Goal: Information Seeking & Learning: Learn about a topic

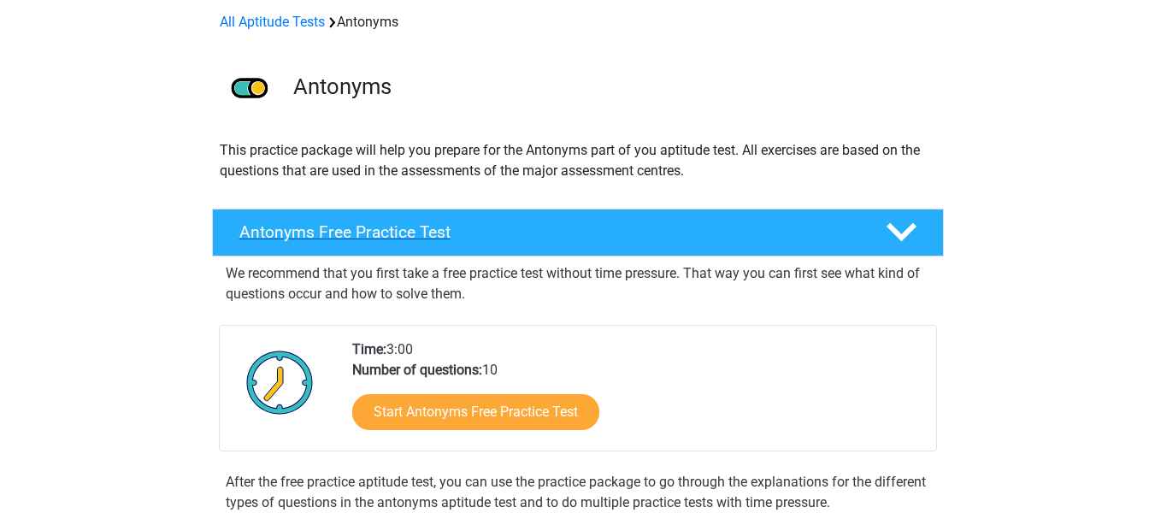
scroll to position [257, 0]
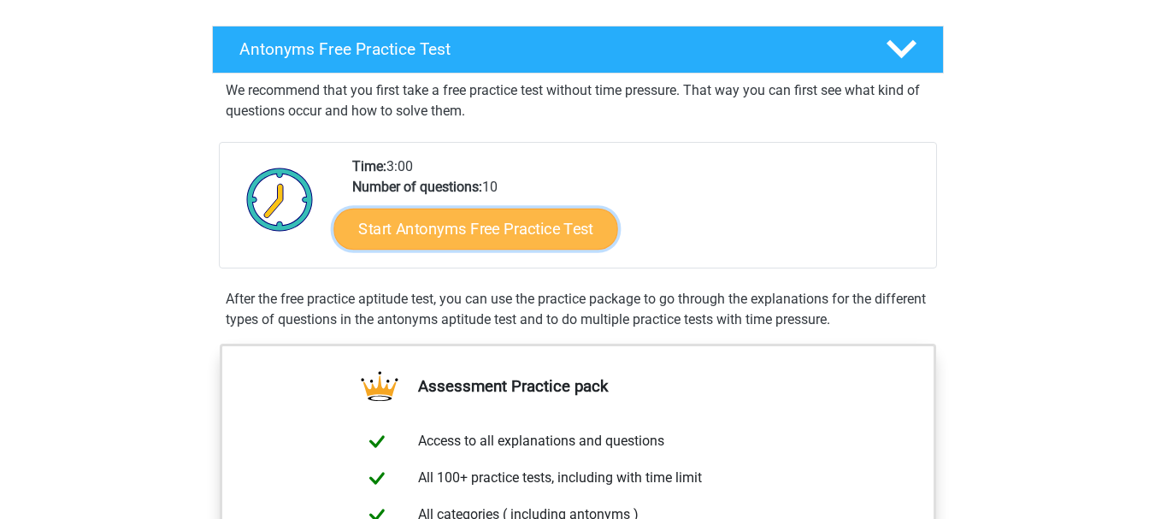
click at [495, 234] on link "Start Antonyms Free Practice Test" at bounding box center [475, 228] width 284 height 41
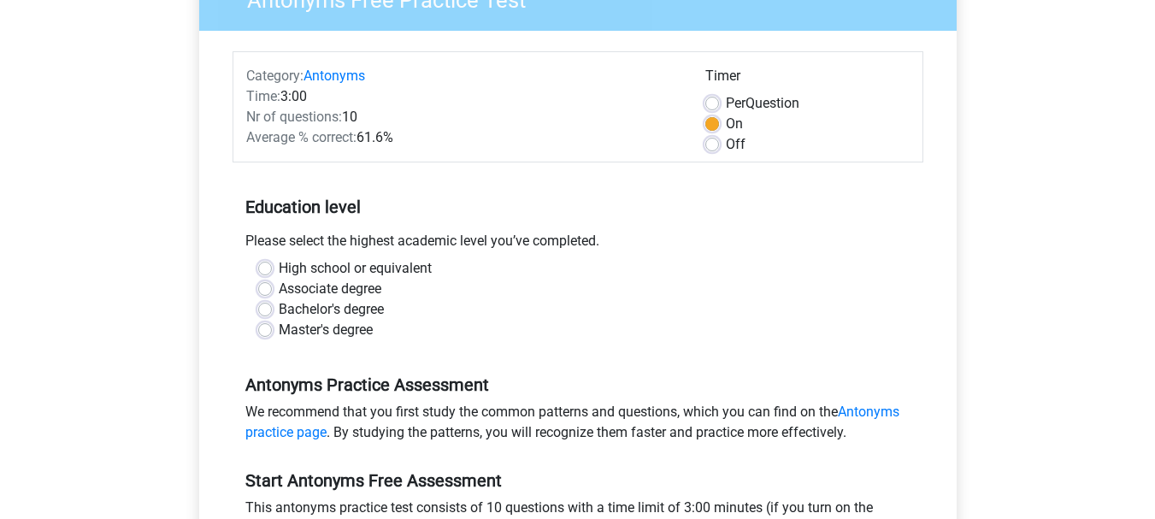
scroll to position [257, 0]
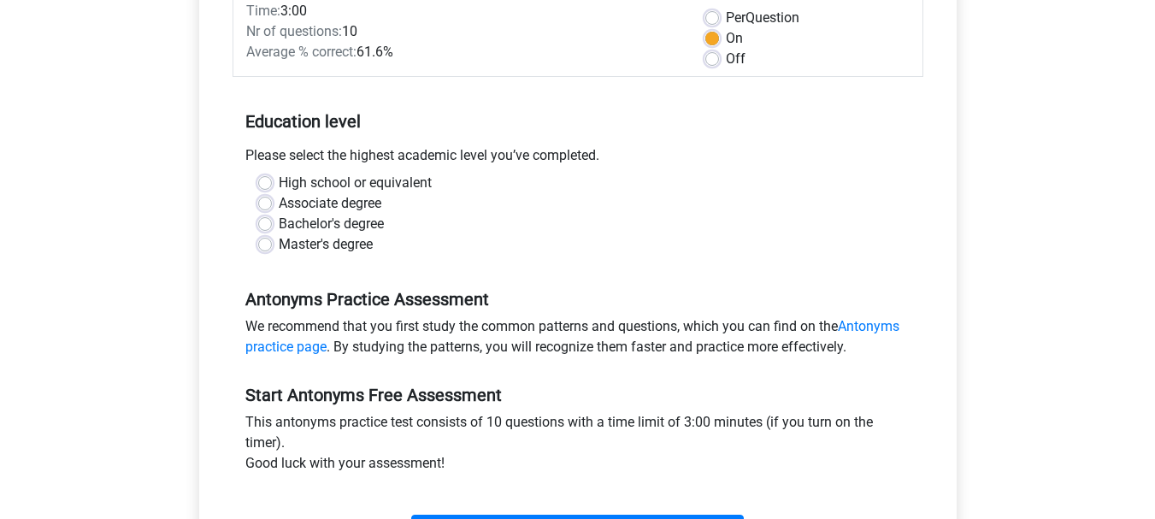
click at [279, 177] on label "High school or equivalent" at bounding box center [355, 183] width 153 height 21
click at [260, 177] on input "High school or equivalent" at bounding box center [265, 181] width 14 height 17
radio input "true"
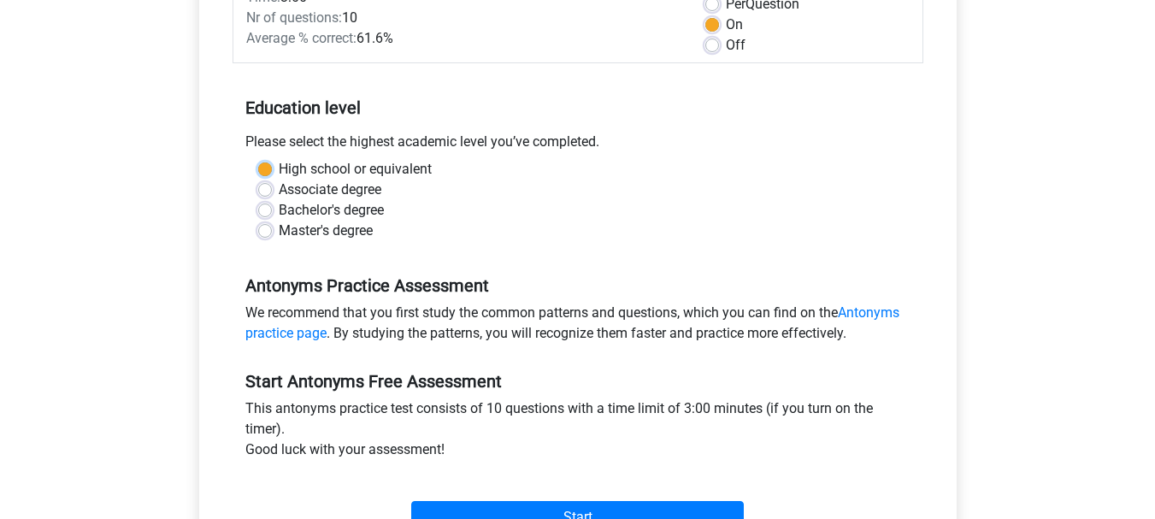
scroll to position [428, 0]
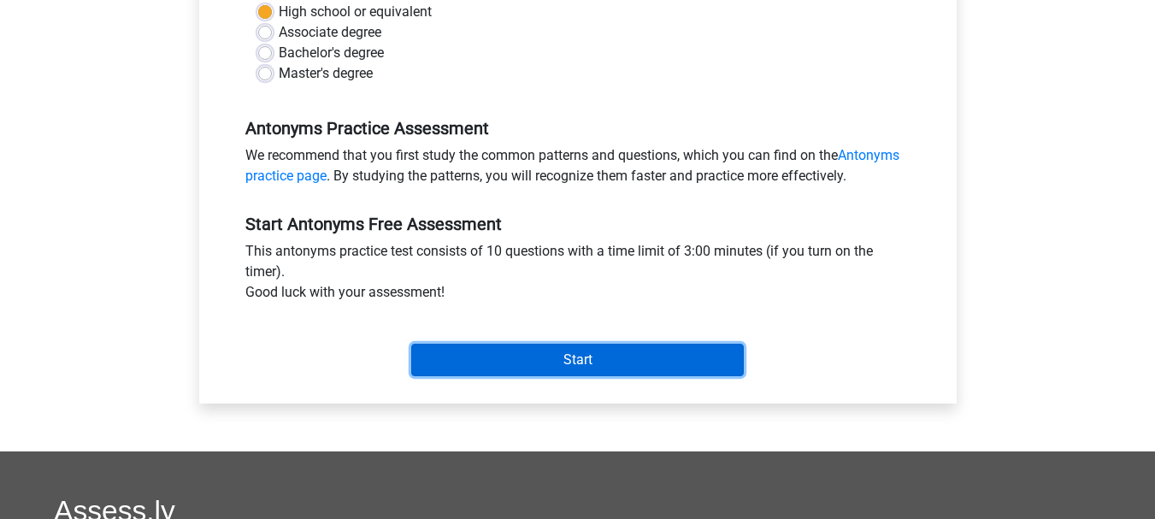
click at [494, 356] on input "Start" at bounding box center [577, 360] width 333 height 32
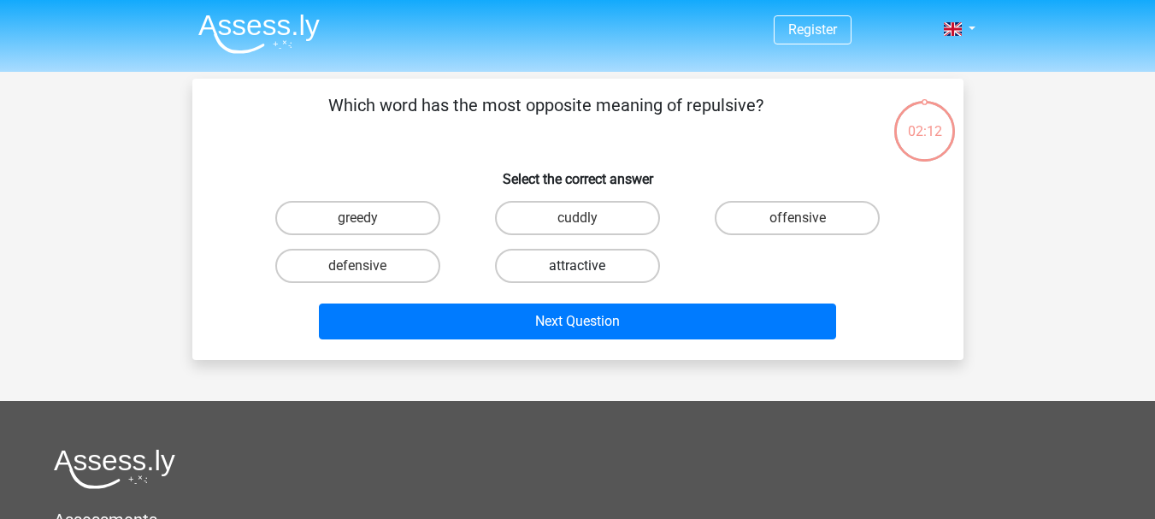
click at [585, 260] on label "attractive" at bounding box center [577, 266] width 165 height 34
click at [585, 266] on input "attractive" at bounding box center [582, 271] width 11 height 11
radio input "true"
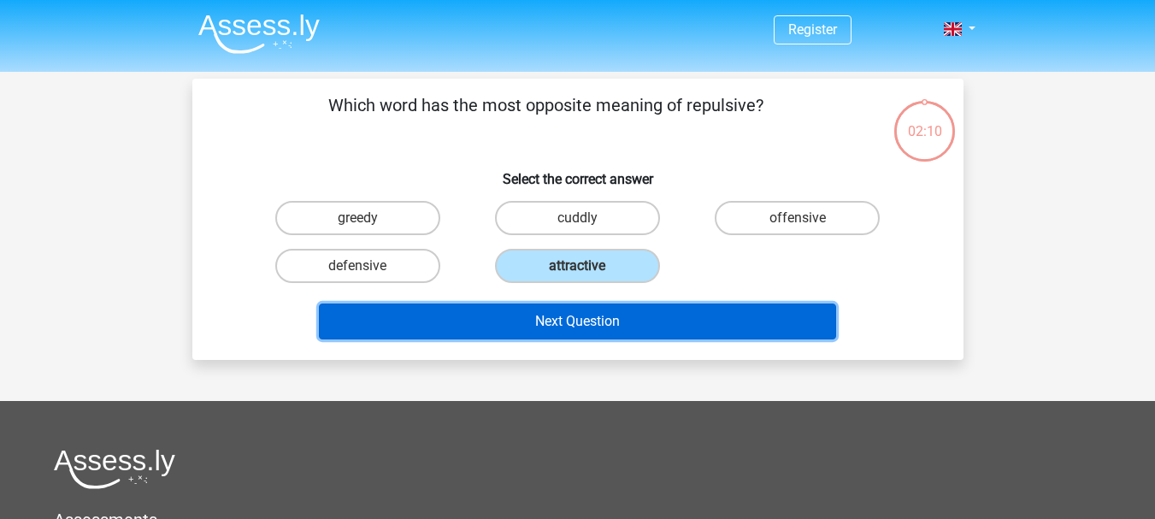
click at [609, 338] on button "Next Question" at bounding box center [577, 322] width 517 height 36
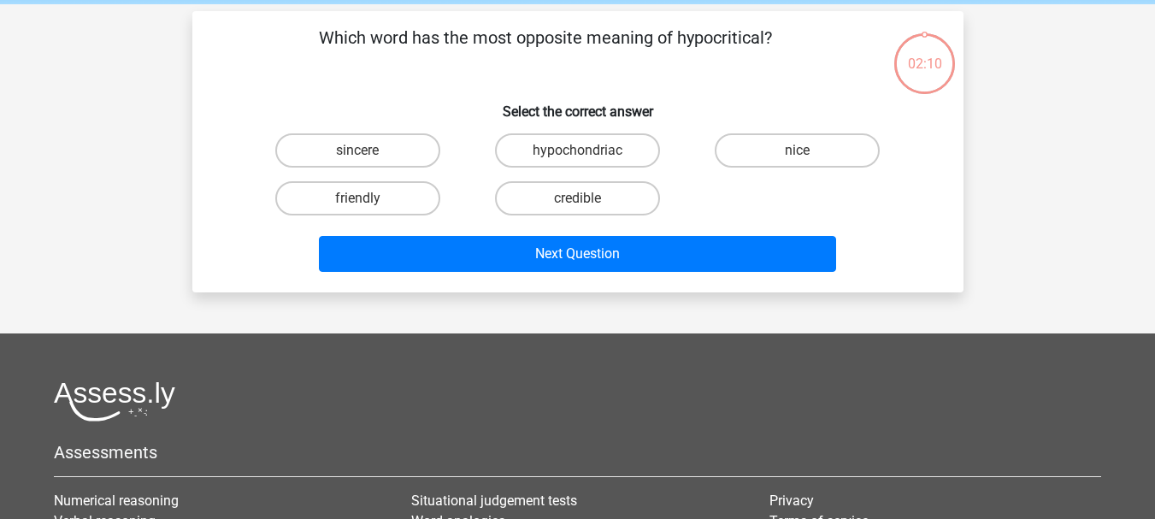
scroll to position [79, 0]
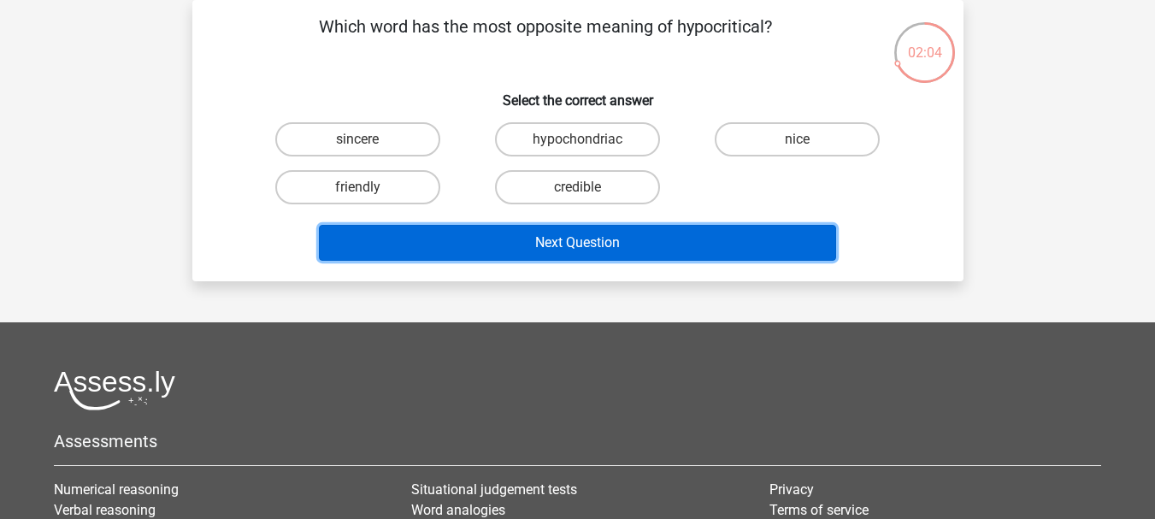
click at [645, 250] on button "Next Question" at bounding box center [577, 243] width 517 height 36
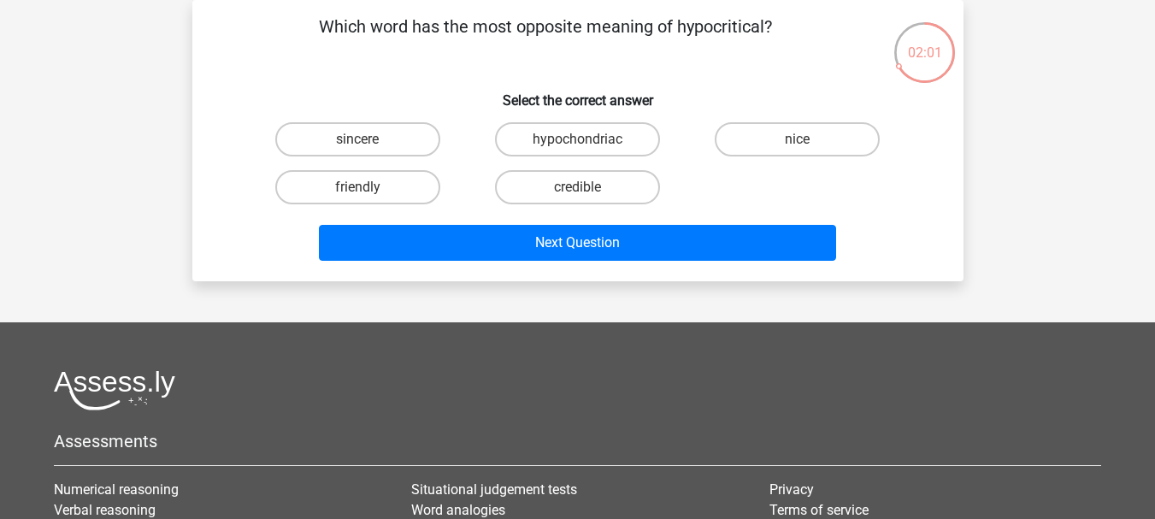
click at [411, 95] on h6 "Select the correct answer" at bounding box center [578, 94] width 717 height 30
click at [598, 140] on label "hypochondriac" at bounding box center [577, 139] width 165 height 34
click at [588, 140] on input "hypochondriac" at bounding box center [582, 144] width 11 height 11
radio input "true"
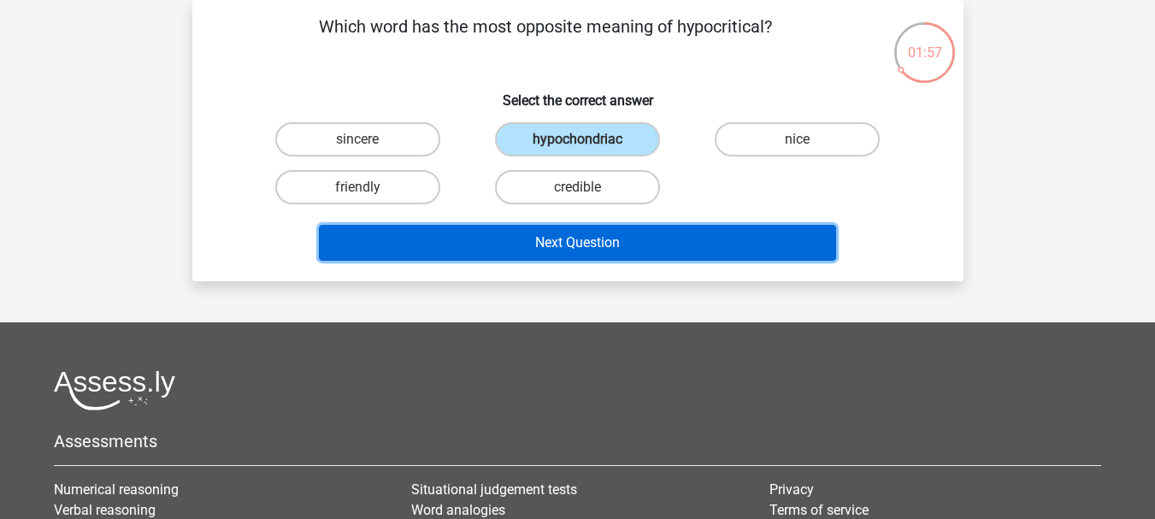
click at [604, 247] on button "Next Question" at bounding box center [577, 243] width 517 height 36
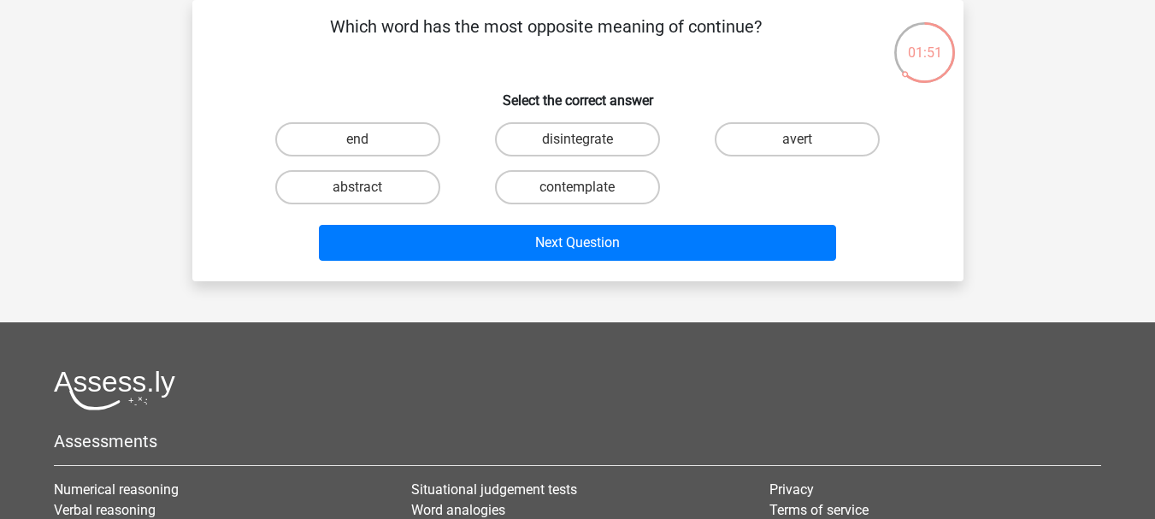
click at [381, 121] on div "end" at bounding box center [358, 139] width 220 height 48
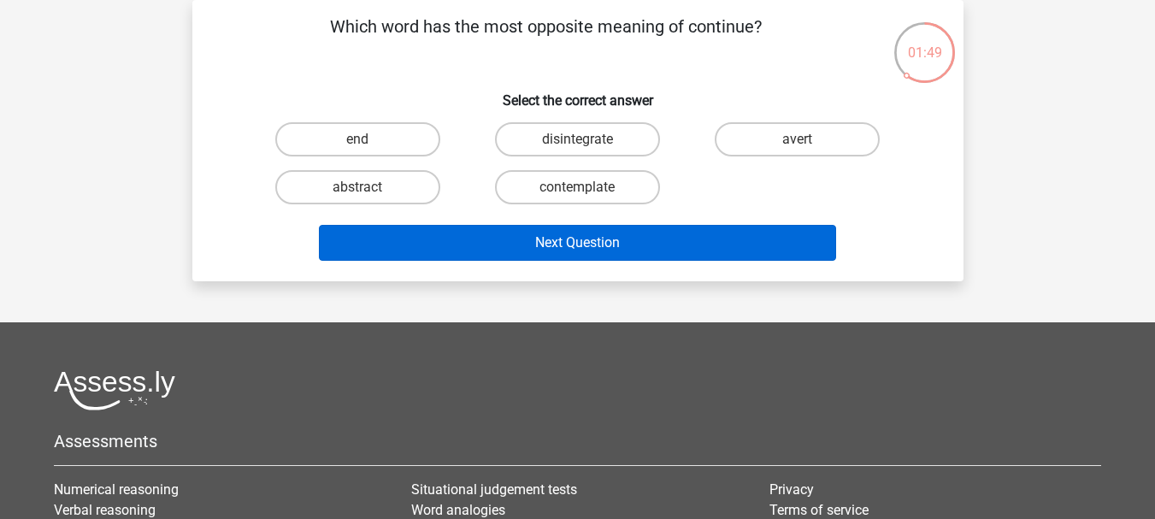
drag, startPoint x: 382, startPoint y: 125, endPoint x: 523, endPoint y: 233, distance: 177.5
click at [383, 125] on label "end" at bounding box center [357, 139] width 165 height 34
click at [369, 139] on input "end" at bounding box center [362, 144] width 11 height 11
radio input "true"
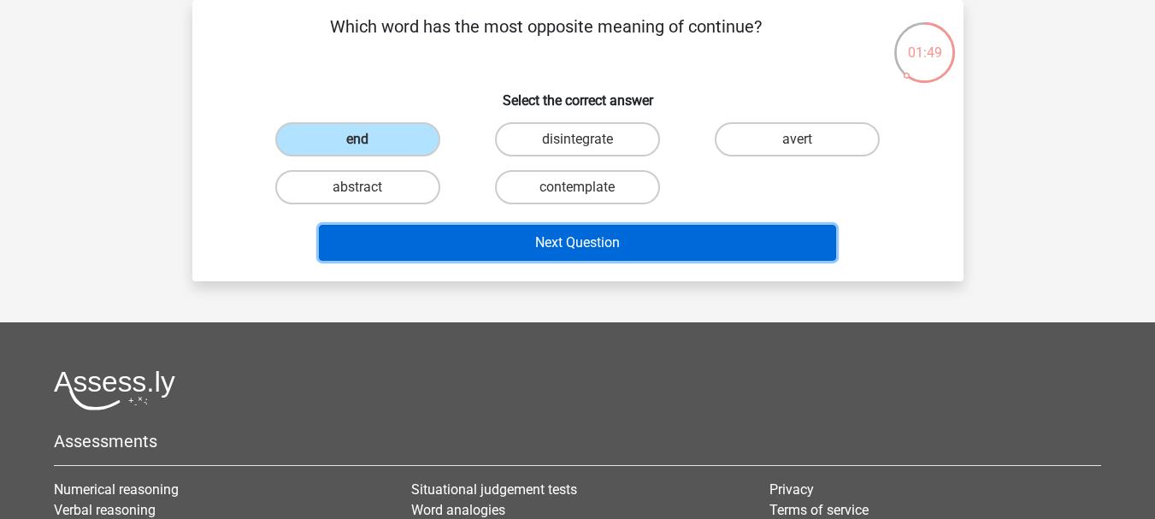
click at [571, 250] on button "Next Question" at bounding box center [577, 243] width 517 height 36
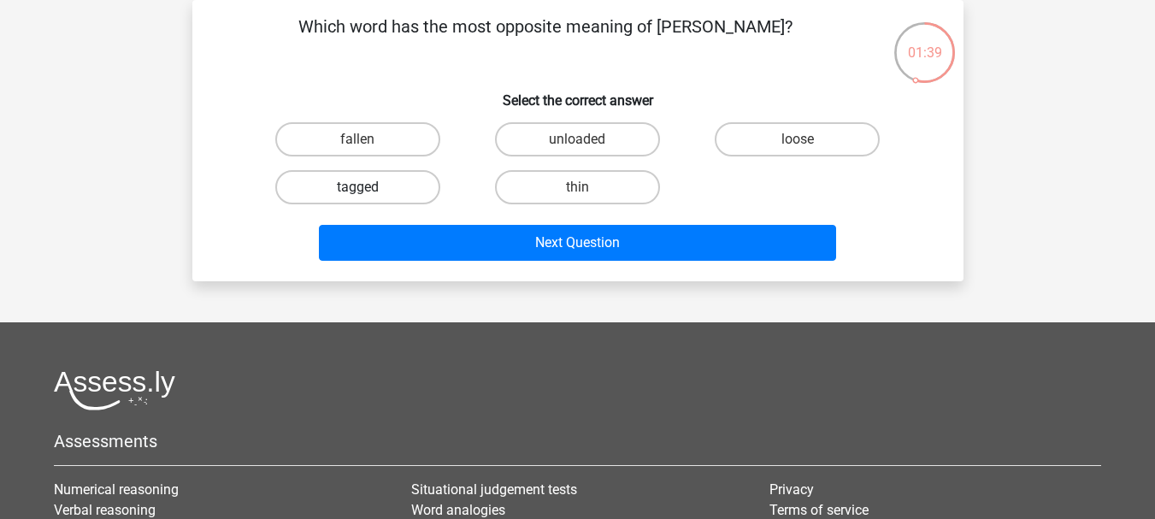
drag, startPoint x: 328, startPoint y: 139, endPoint x: 386, endPoint y: 174, distance: 67.5
click at [336, 143] on label "fallen" at bounding box center [357, 139] width 165 height 34
click at [357, 143] on input "fallen" at bounding box center [362, 144] width 11 height 11
radio input "true"
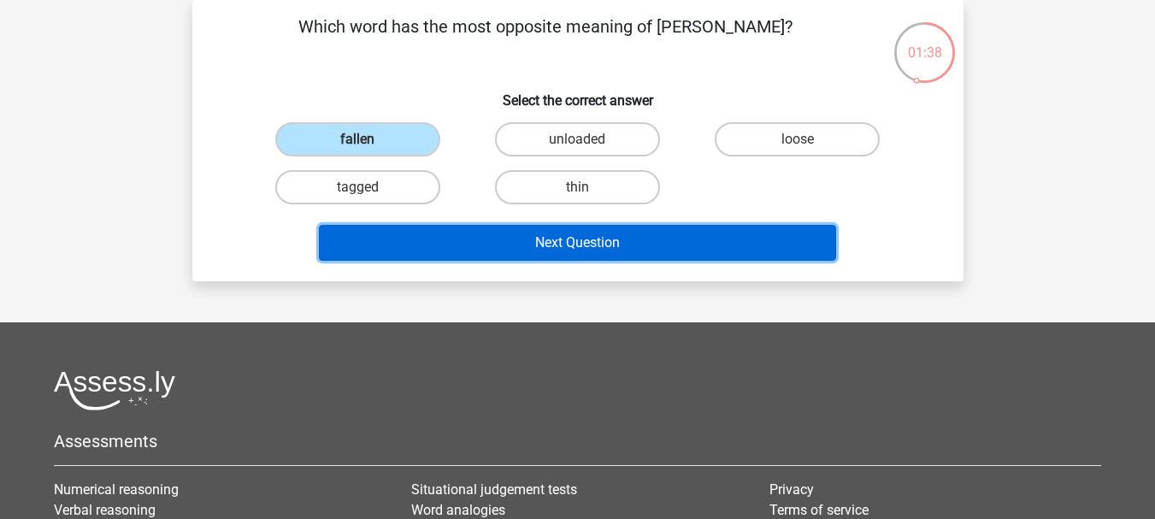
click at [485, 242] on button "Next Question" at bounding box center [577, 243] width 517 height 36
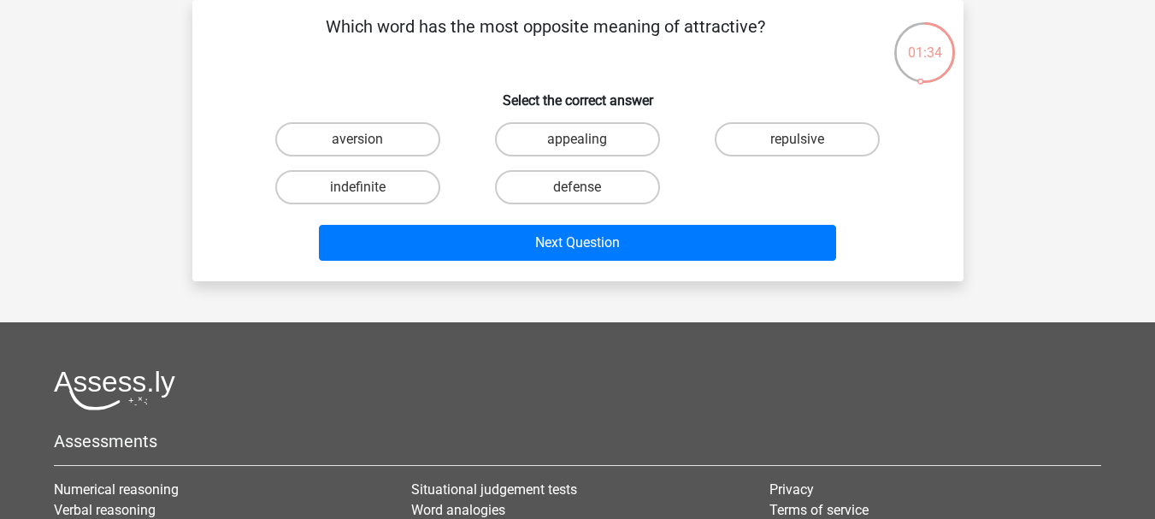
drag, startPoint x: 770, startPoint y: 142, endPoint x: 751, endPoint y: 170, distance: 33.9
click at [770, 145] on label "repulsive" at bounding box center [797, 139] width 165 height 34
click at [798, 145] on input "repulsive" at bounding box center [803, 144] width 11 height 11
radio input "true"
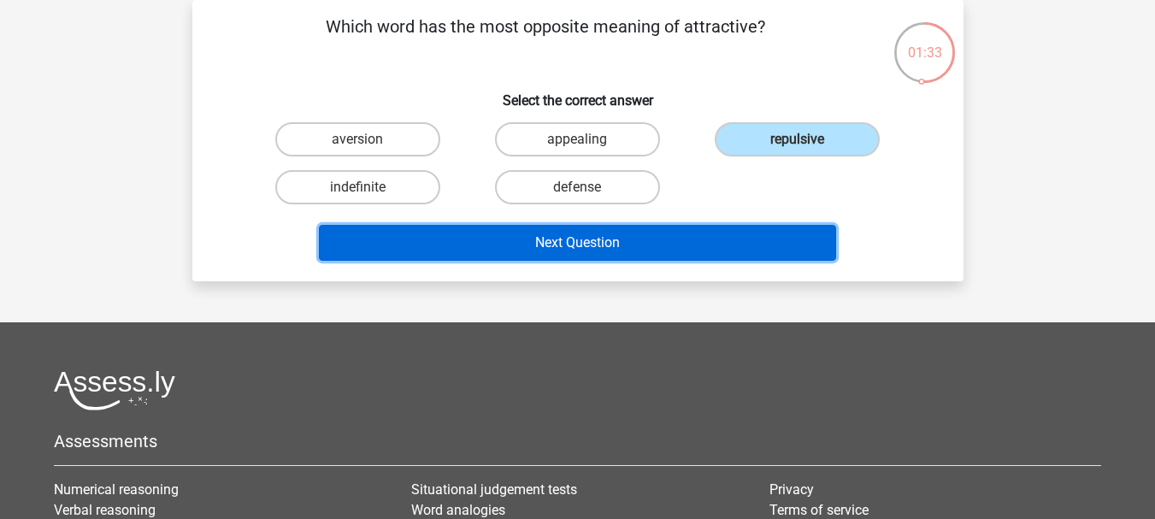
click at [640, 235] on button "Next Question" at bounding box center [577, 243] width 517 height 36
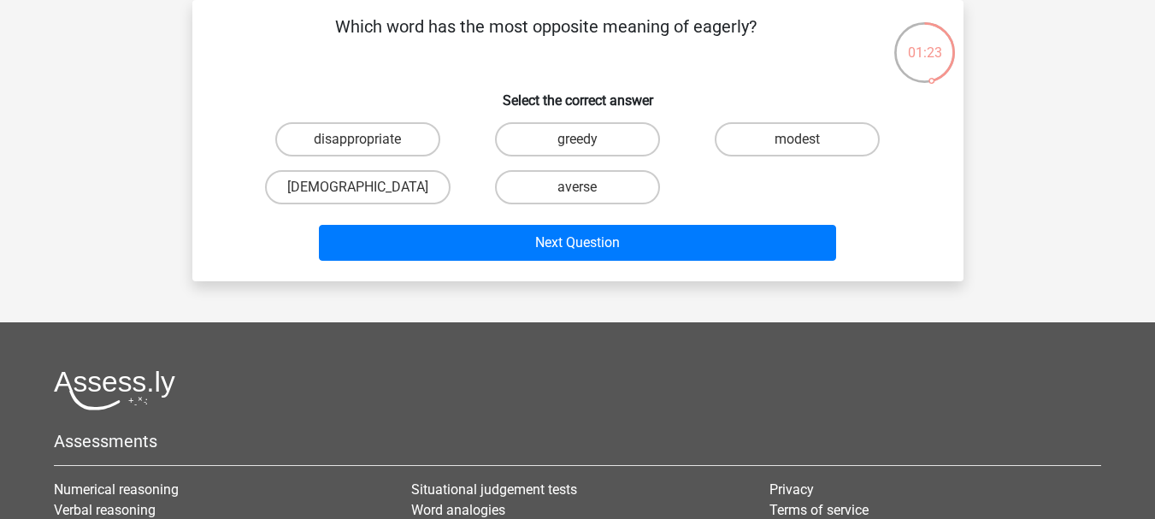
click at [392, 157] on div "disappropriate" at bounding box center [358, 139] width 220 height 48
click at [392, 140] on label "disappropriate" at bounding box center [357, 139] width 165 height 34
click at [369, 140] on input "disappropriate" at bounding box center [362, 144] width 11 height 11
radio input "true"
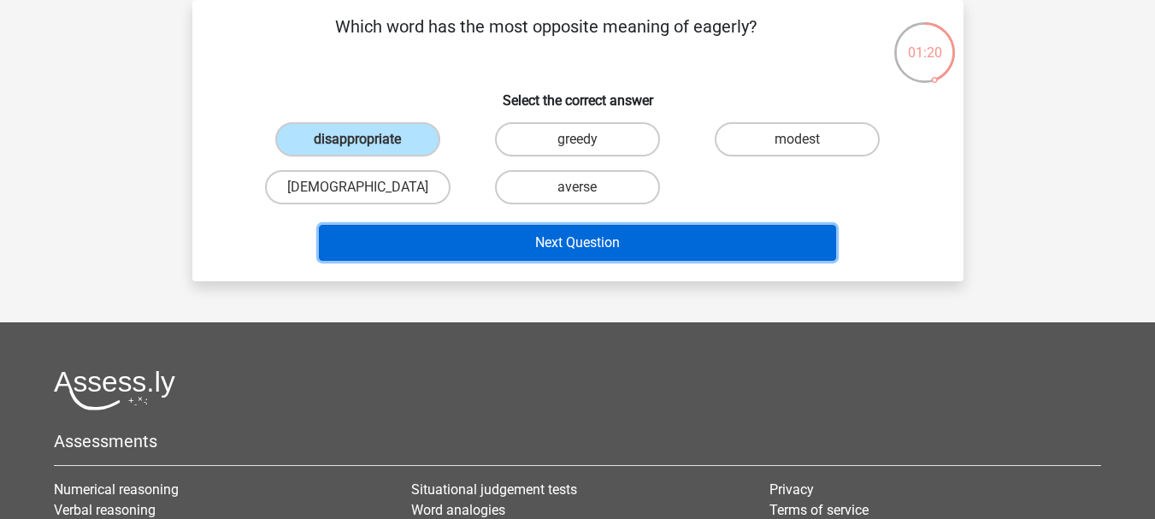
click at [539, 253] on button "Next Question" at bounding box center [577, 243] width 517 height 36
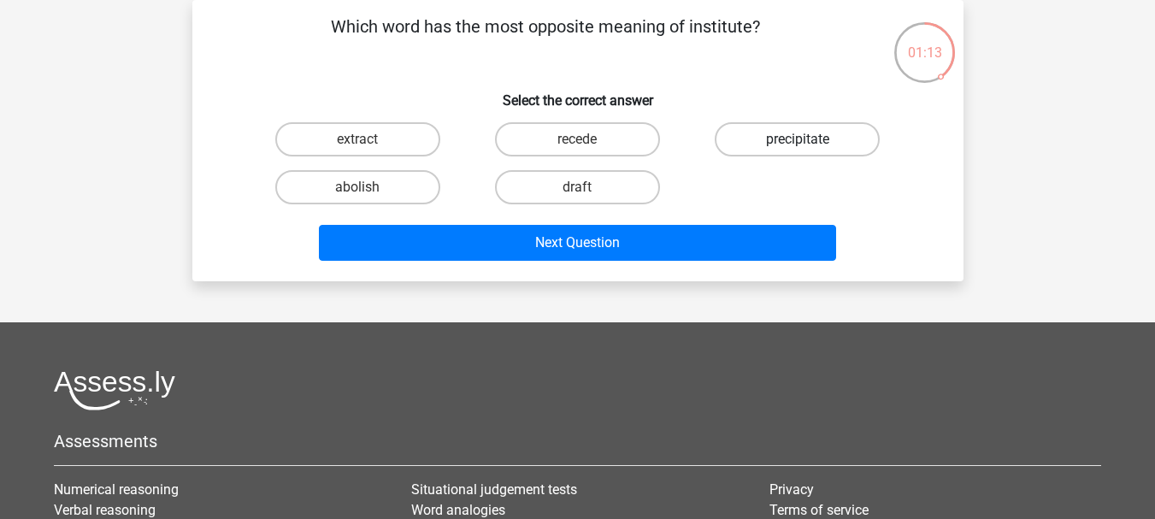
click at [846, 150] on label "precipitate" at bounding box center [797, 139] width 165 height 34
click at [809, 150] on input "precipitate" at bounding box center [803, 144] width 11 height 11
radio input "true"
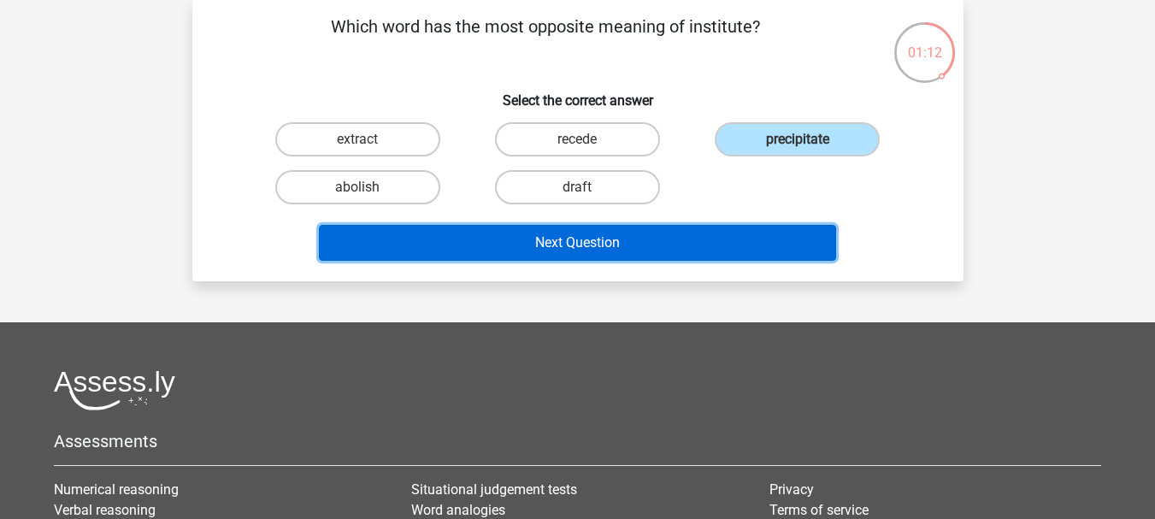
click at [700, 249] on button "Next Question" at bounding box center [577, 243] width 517 height 36
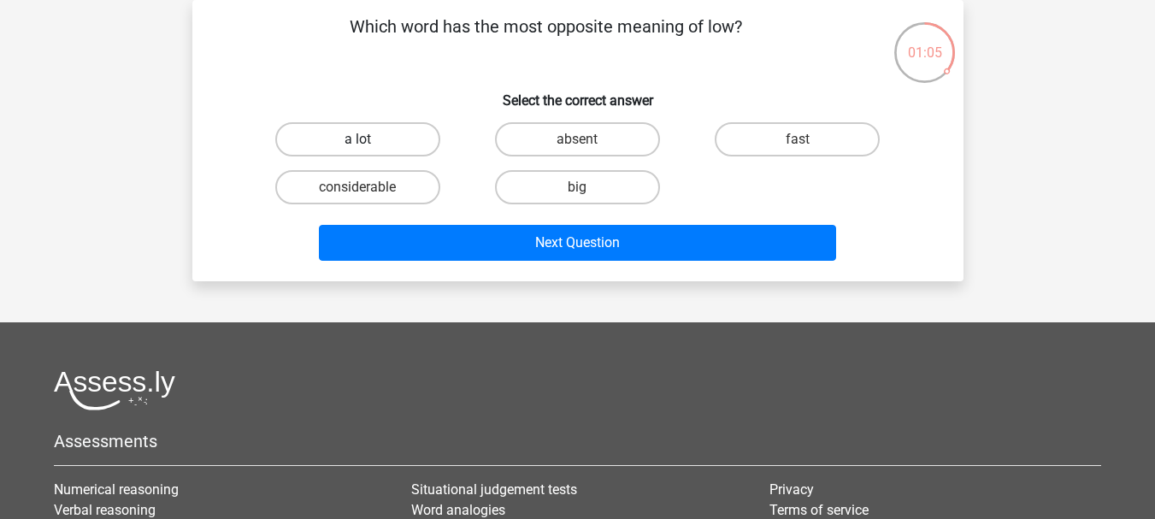
click at [421, 134] on label "a lot" at bounding box center [357, 139] width 165 height 34
click at [369, 139] on input "a lot" at bounding box center [362, 144] width 11 height 11
radio input "true"
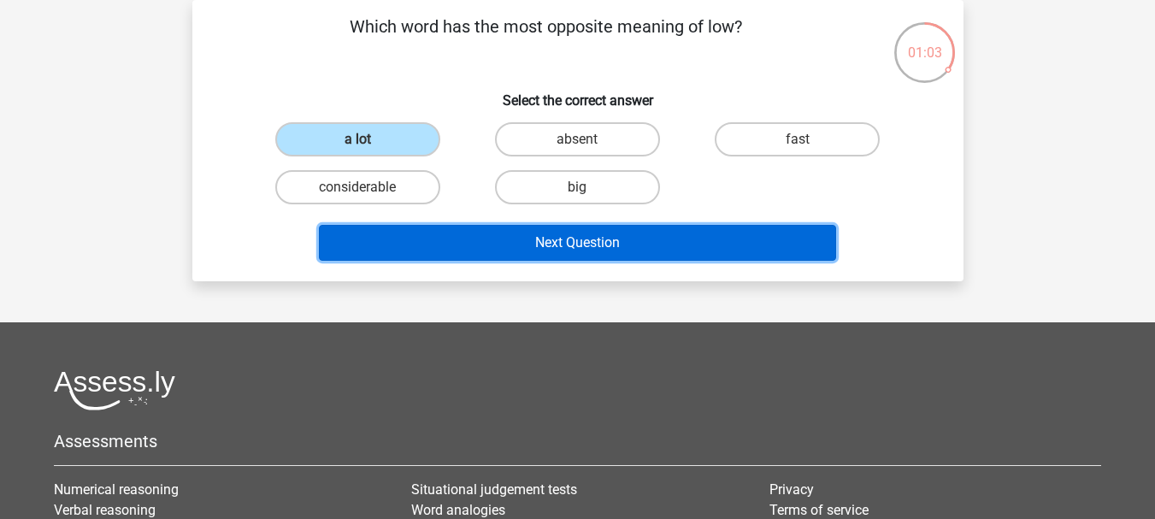
click at [651, 242] on button "Next Question" at bounding box center [577, 243] width 517 height 36
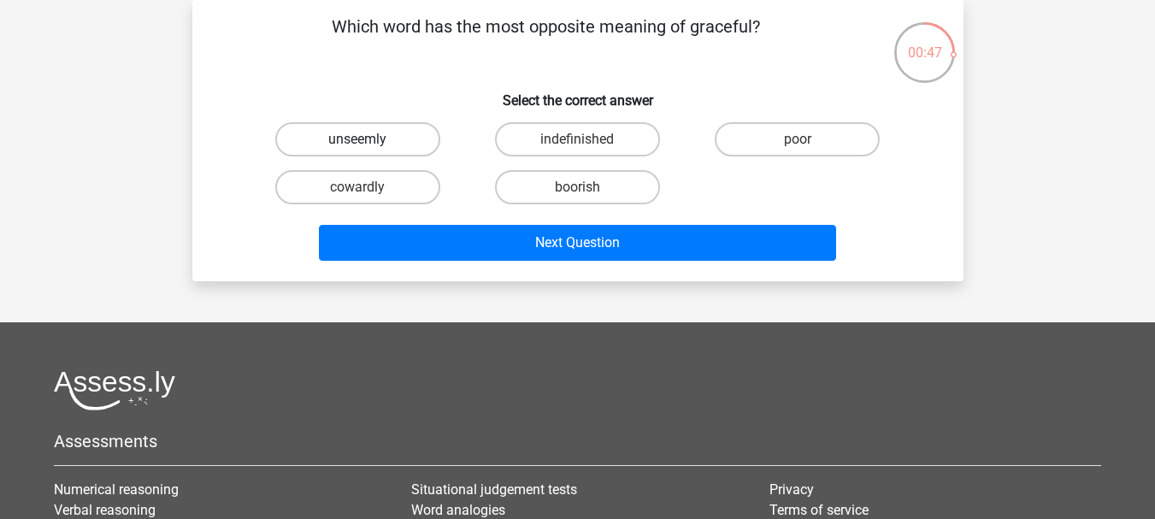
click at [404, 127] on label "unseemly" at bounding box center [357, 139] width 165 height 34
click at [369, 139] on input "unseemly" at bounding box center [362, 144] width 11 height 11
radio input "true"
click at [526, 150] on label "indefinished" at bounding box center [577, 139] width 165 height 34
click at [577, 150] on input "indefinished" at bounding box center [582, 144] width 11 height 11
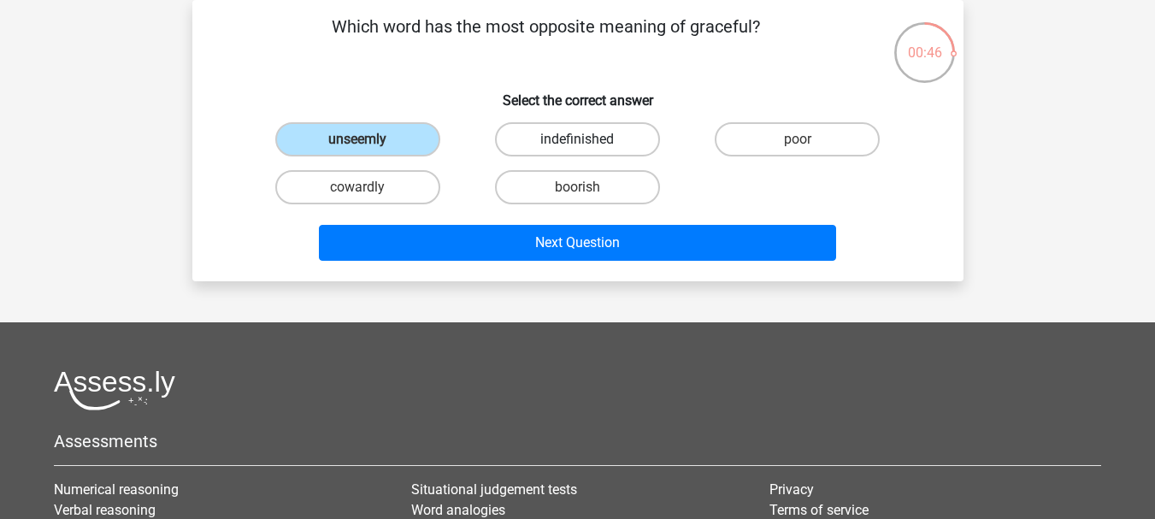
radio input "true"
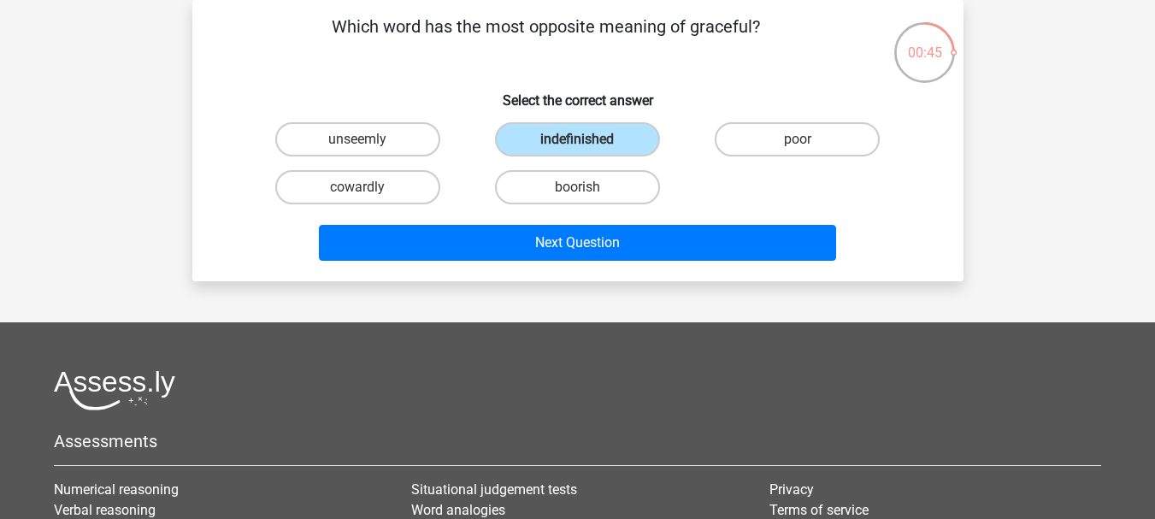
click at [539, 209] on div "boorish" at bounding box center [578, 187] width 220 height 48
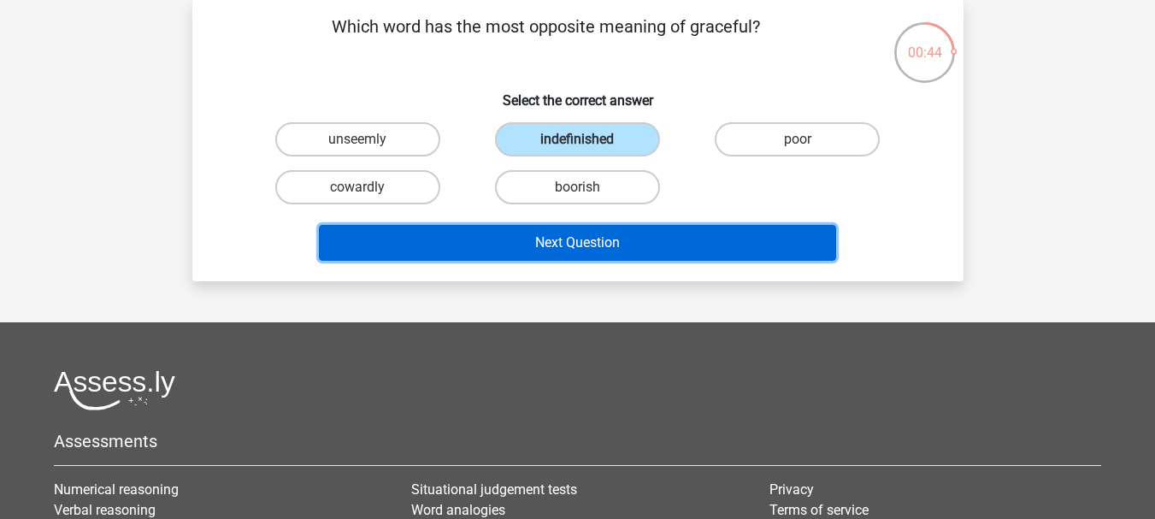
click at [640, 252] on button "Next Question" at bounding box center [577, 243] width 517 height 36
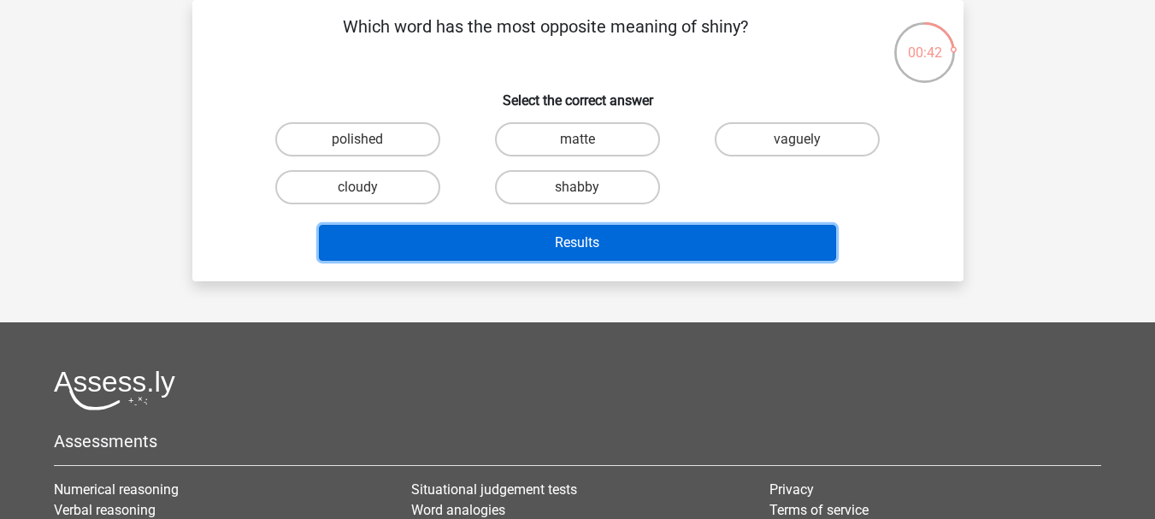
click at [624, 251] on button "Results" at bounding box center [577, 243] width 517 height 36
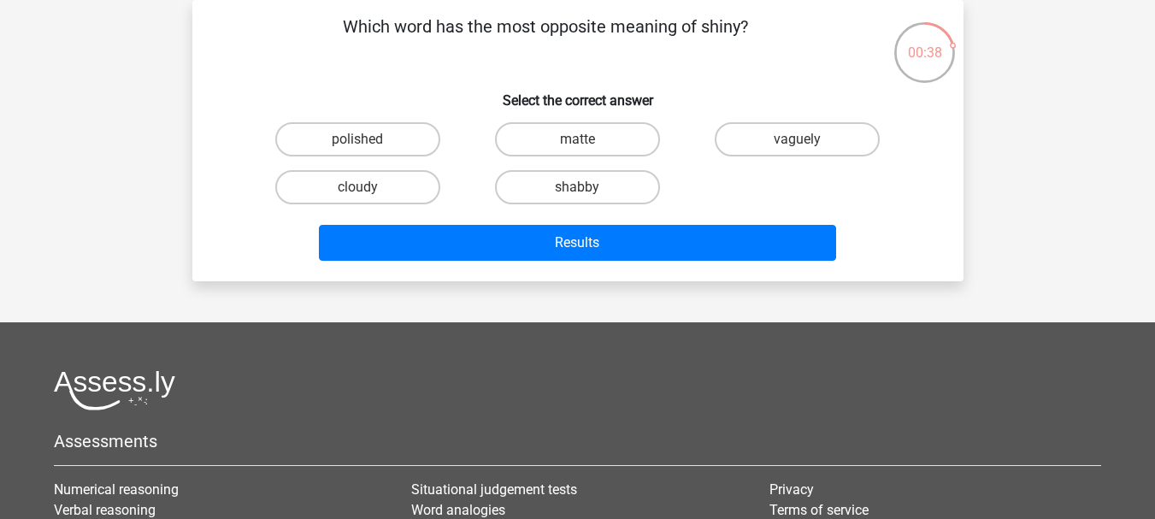
click at [745, 99] on h6 "Select the correct answer" at bounding box center [578, 94] width 717 height 30
click at [538, 192] on label "shabby" at bounding box center [577, 187] width 165 height 34
click at [577, 192] on input "shabby" at bounding box center [582, 192] width 11 height 11
radio input "true"
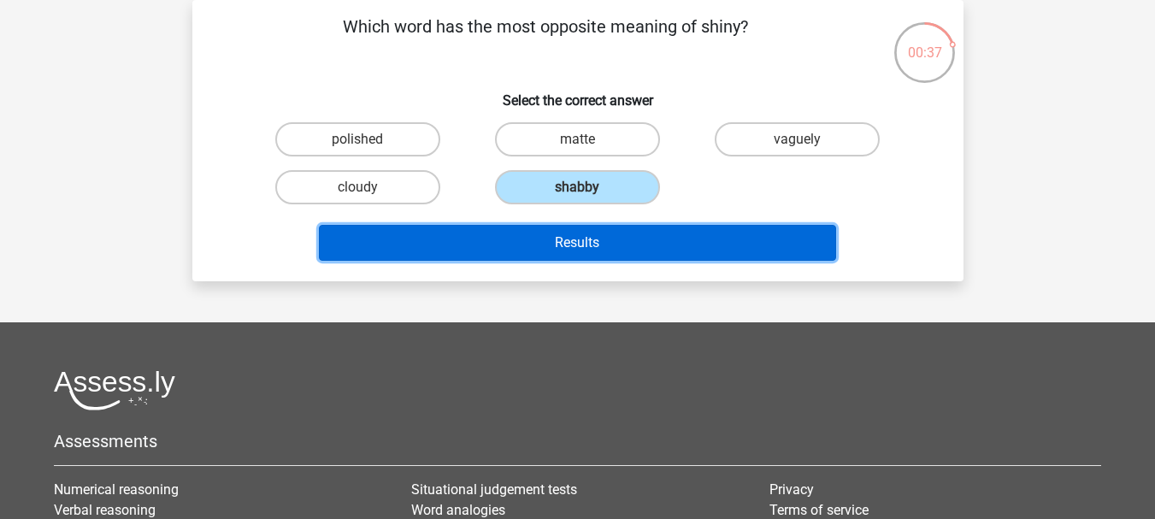
click at [622, 232] on button "Results" at bounding box center [577, 243] width 517 height 36
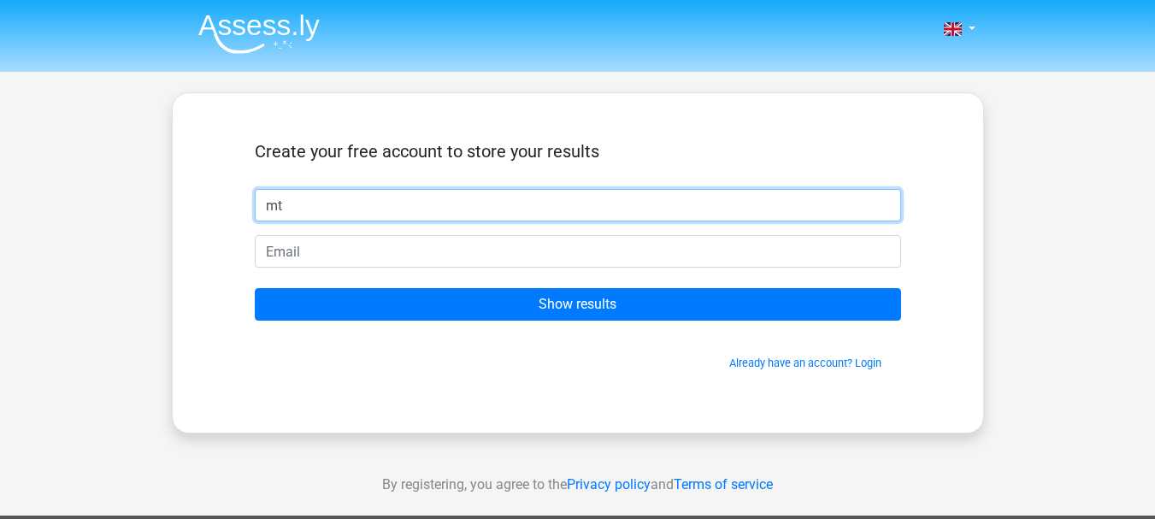
click at [255, 288] on input "Show results" at bounding box center [578, 304] width 646 height 32
click at [483, 196] on input "mt" at bounding box center [578, 205] width 646 height 32
type input "muhammad"
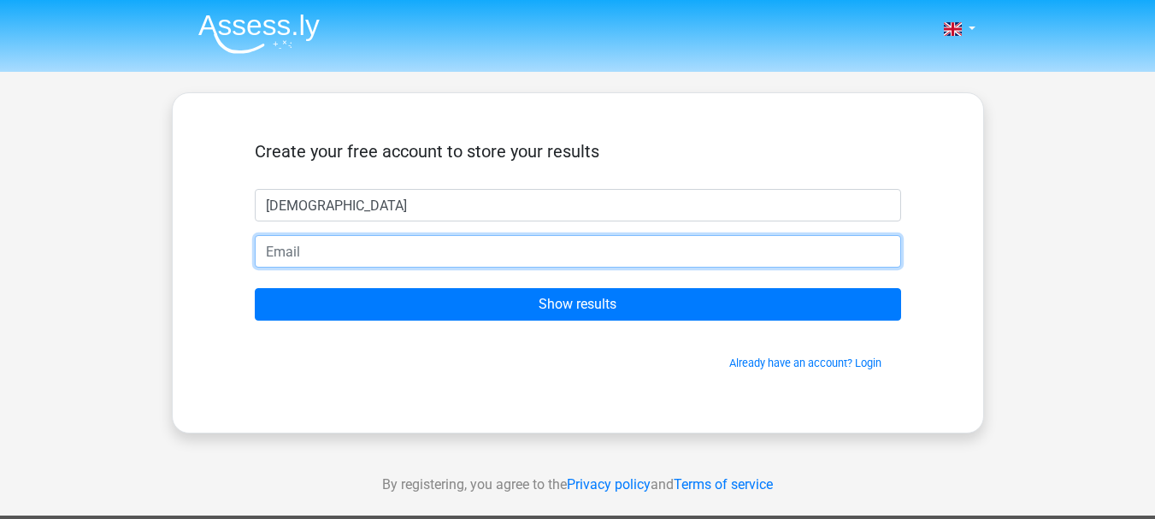
click at [463, 248] on input "email" at bounding box center [578, 251] width 646 height 32
type input "email4mjanjum@gmail.com"
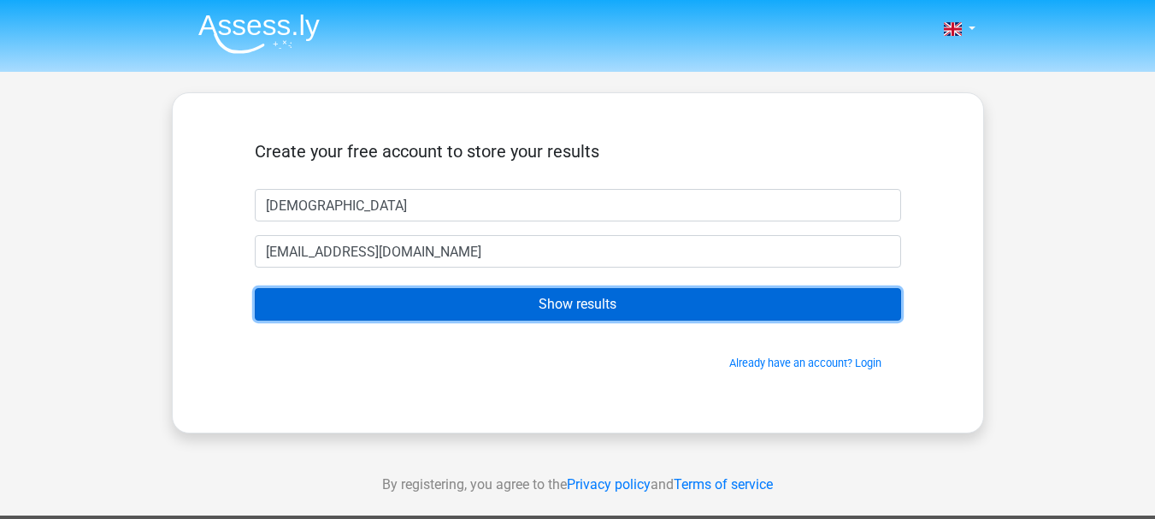
click at [532, 307] on input "Show results" at bounding box center [578, 304] width 646 height 32
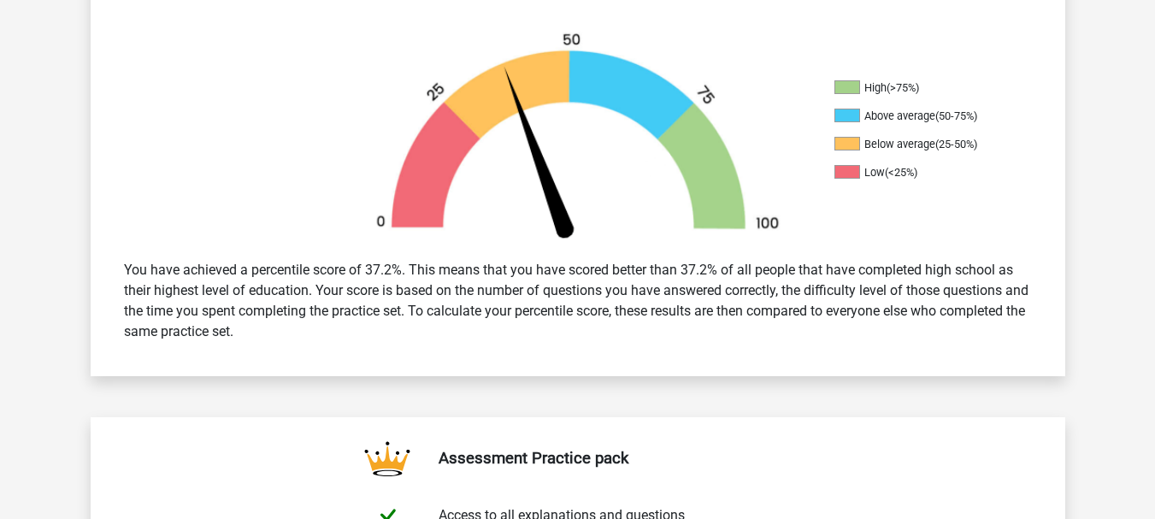
scroll to position [428, 0]
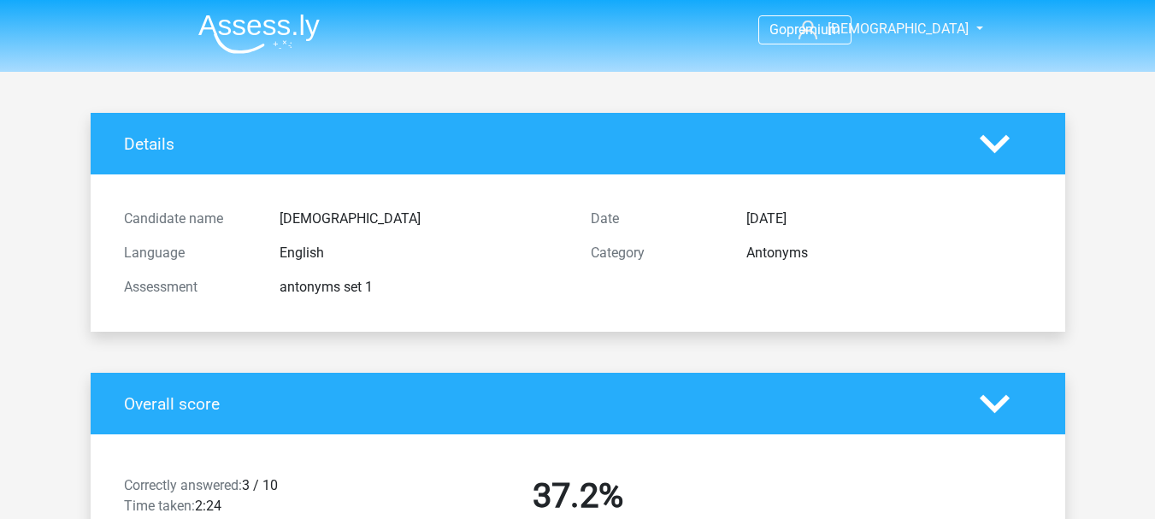
scroll to position [428, 0]
